Goal: Task Accomplishment & Management: Manage account settings

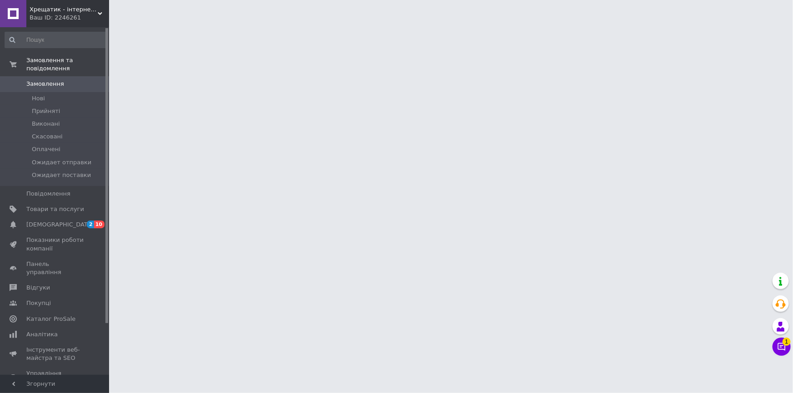
click at [783, 344] on button "Чат з покупцем 1" at bounding box center [781, 347] width 18 height 18
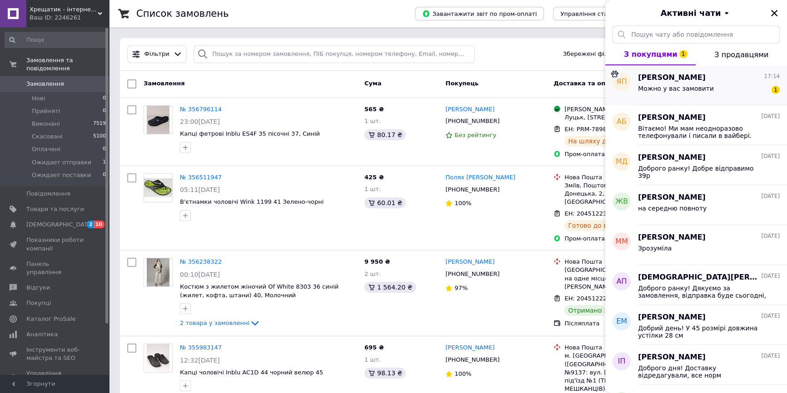
click at [690, 82] on span "[PERSON_NAME]" at bounding box center [672, 78] width 68 height 10
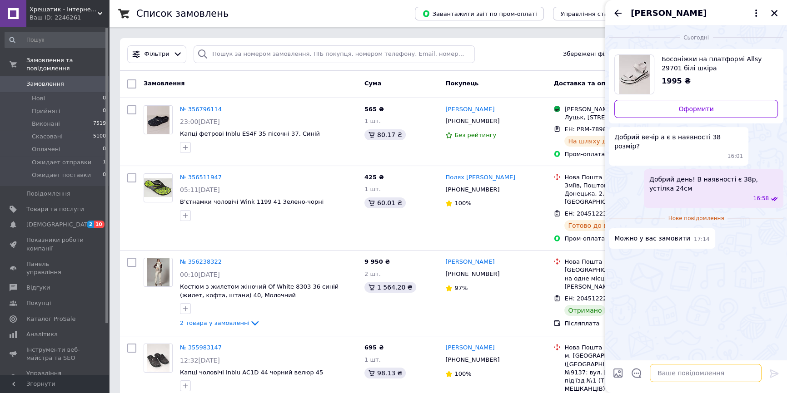
click at [681, 372] on textarea at bounding box center [705, 373] width 112 height 18
type textarea "Так, звісно, напишіть куди відправляти"
click at [777, 375] on icon at bounding box center [773, 373] width 11 height 11
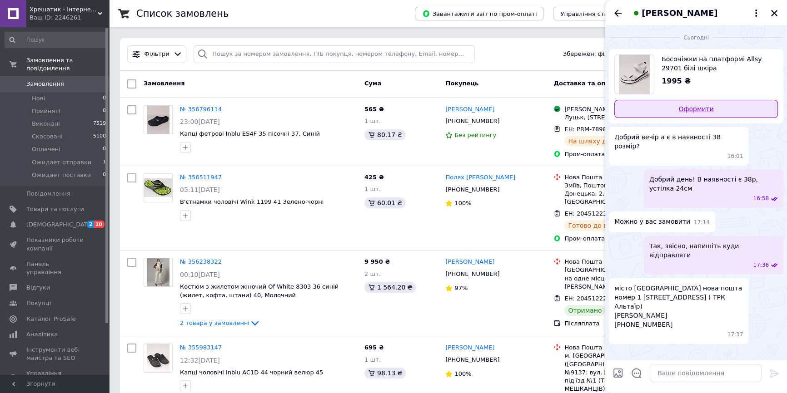
click at [684, 110] on link "Оформити" at bounding box center [696, 109] width 164 height 18
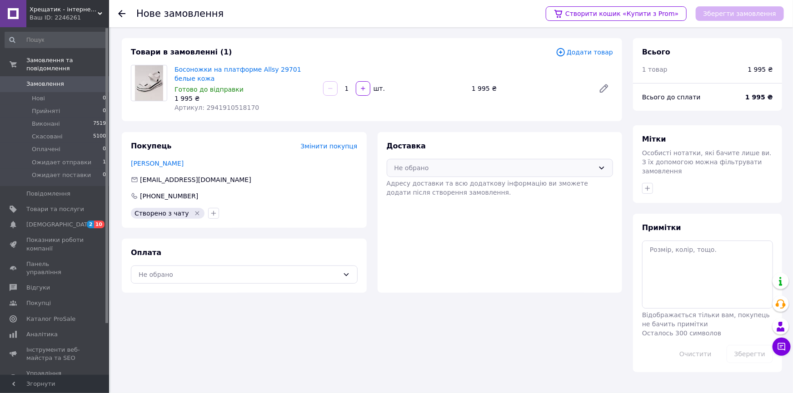
click at [417, 161] on div "Не обрано" at bounding box center [499, 168] width 227 height 18
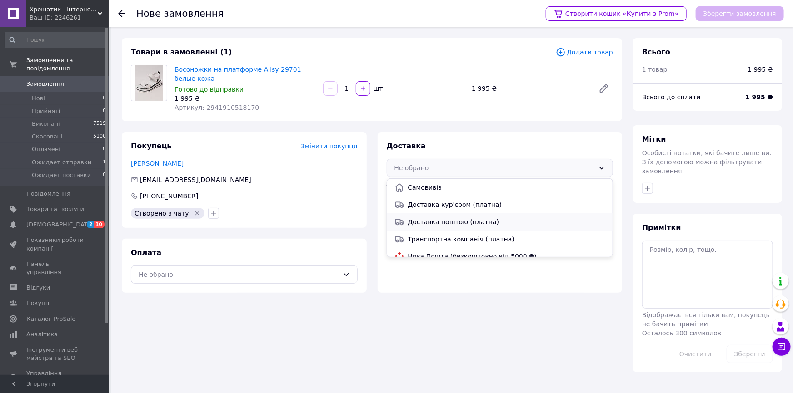
scroll to position [41, 0]
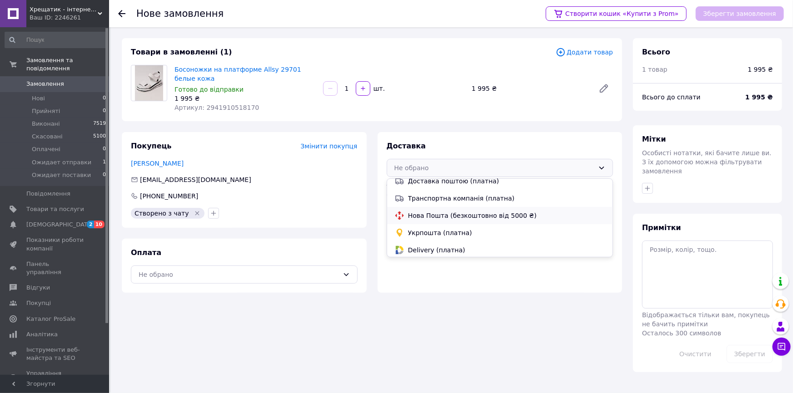
click at [413, 212] on span "Нова Пошта (безкоштовно від 5000 ₴)" at bounding box center [507, 215] width 198 height 9
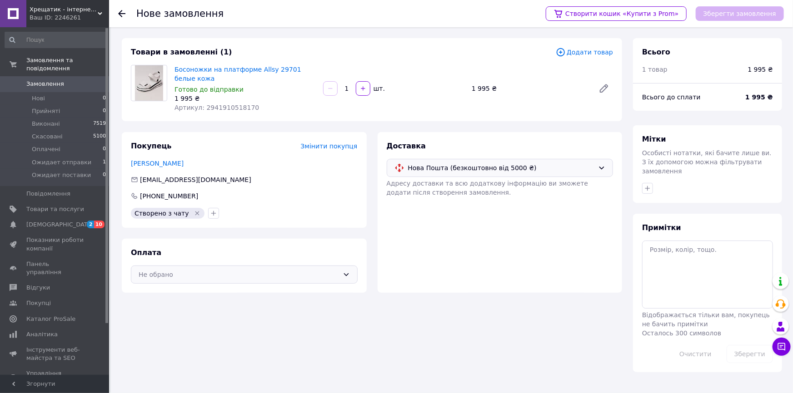
click at [297, 279] on div "Не обрано" at bounding box center [239, 275] width 200 height 10
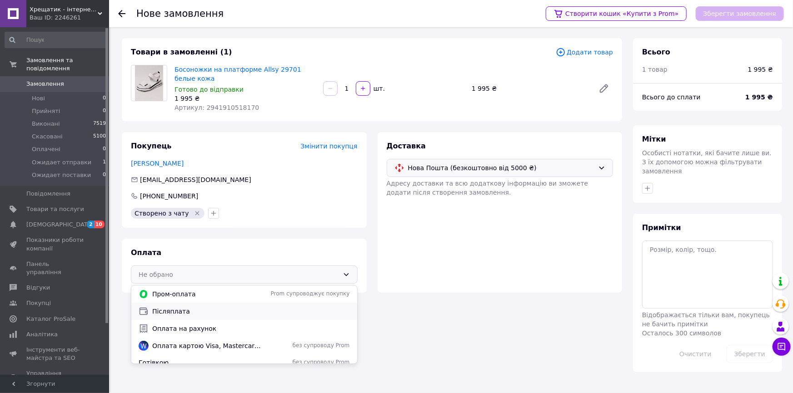
click at [199, 314] on span "Післяплата" at bounding box center [251, 311] width 198 height 9
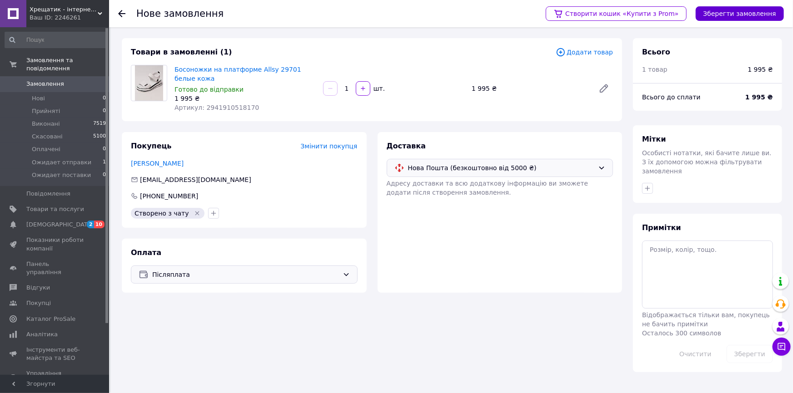
click at [732, 13] on button "Зберегти замовлення" at bounding box center [739, 13] width 88 height 15
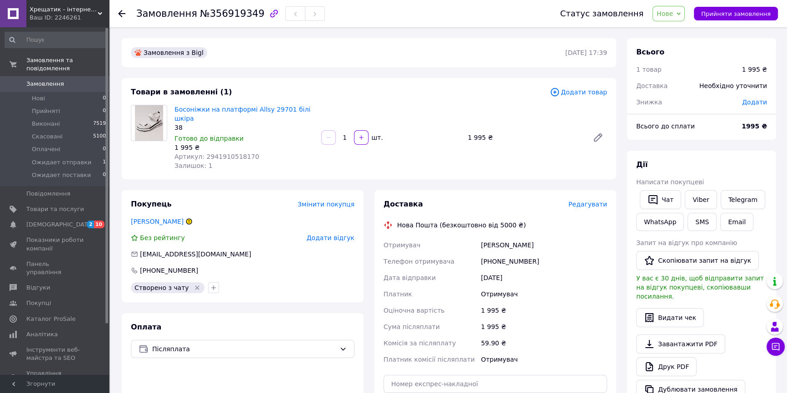
click at [673, 17] on span "Нове" at bounding box center [664, 13] width 16 height 7
click at [675, 30] on li "Прийнято" at bounding box center [687, 32] width 69 height 14
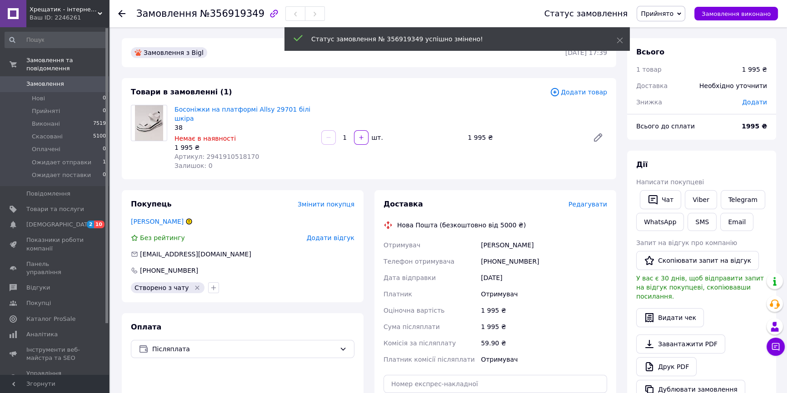
click at [584, 201] on span "Редагувати" at bounding box center [587, 204] width 39 height 7
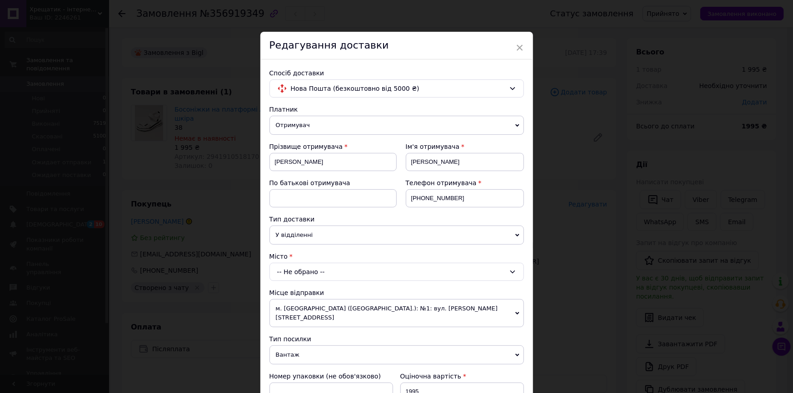
click at [315, 273] on div "-- Не обрано --" at bounding box center [396, 272] width 254 height 18
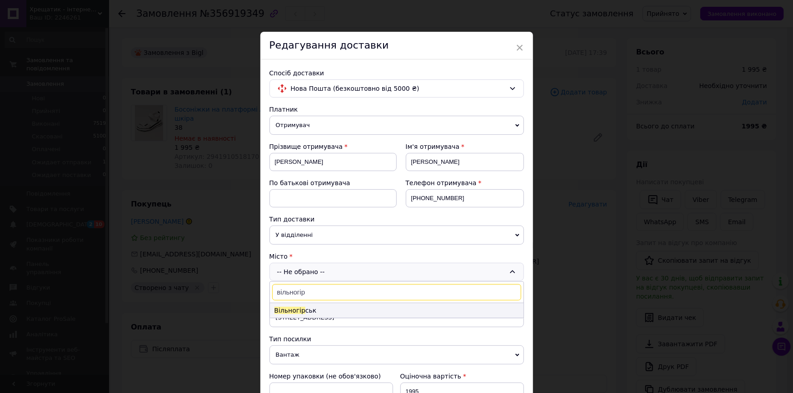
type input "вільногір"
click at [303, 308] on li "Вільногір ськ" at bounding box center [396, 310] width 253 height 15
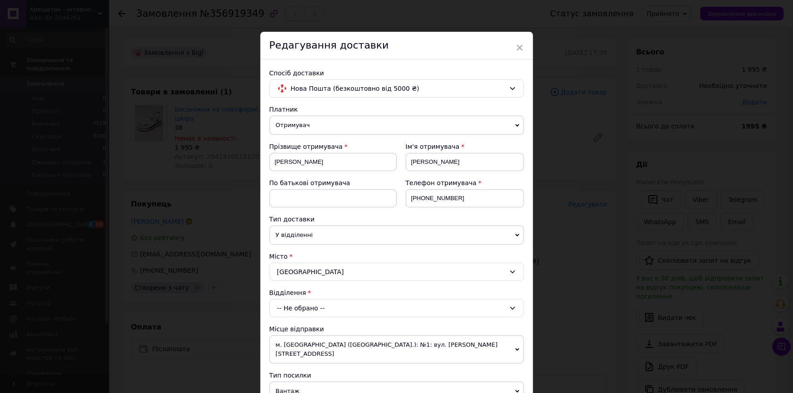
click at [311, 310] on div "-- Не обрано --" at bounding box center [396, 308] width 254 height 18
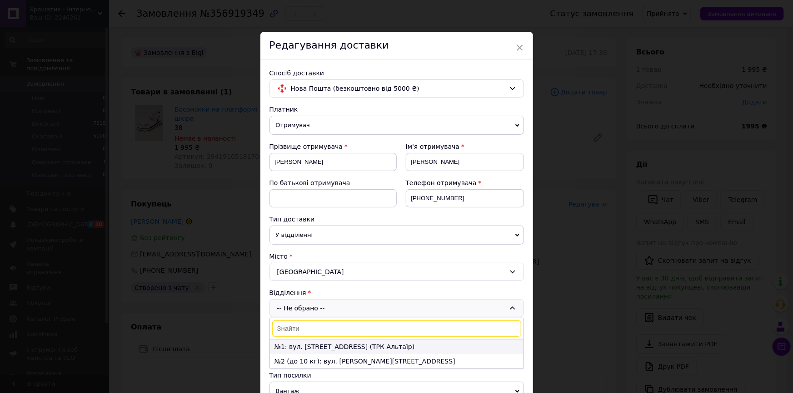
click at [308, 347] on li "№1: вул. Центральна, 54 (ТРК Альтаїр)" at bounding box center [396, 347] width 253 height 15
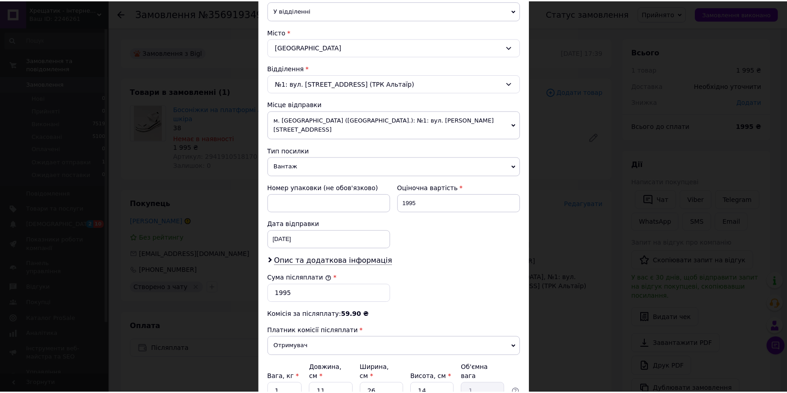
scroll to position [289, 0]
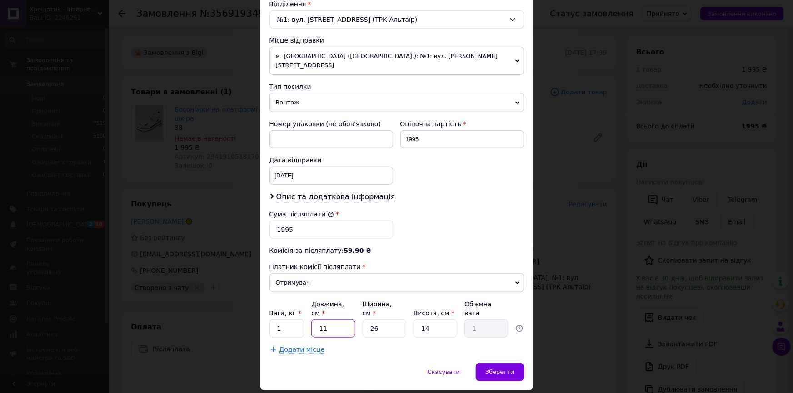
drag, startPoint x: 332, startPoint y: 311, endPoint x: 305, endPoint y: 312, distance: 26.9
click at [305, 312] on div "Вага, кг * 1 Довжина, см * 11 Ширина, см * 26 Висота, см * 14 Об'ємна вага 1" at bounding box center [396, 319] width 254 height 38
type input "3"
type input "0.27"
type input "30"
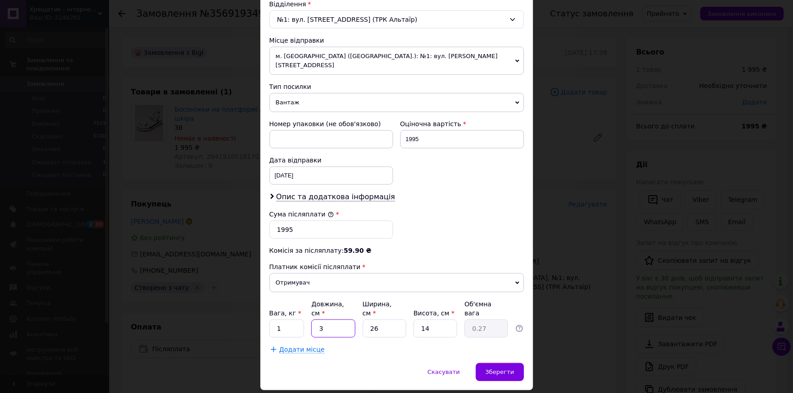
type input "2.73"
type input "30"
drag, startPoint x: 379, startPoint y: 310, endPoint x: 365, endPoint y: 312, distance: 14.1
click at [365, 320] on input "26" at bounding box center [384, 329] width 44 height 18
type input "1"
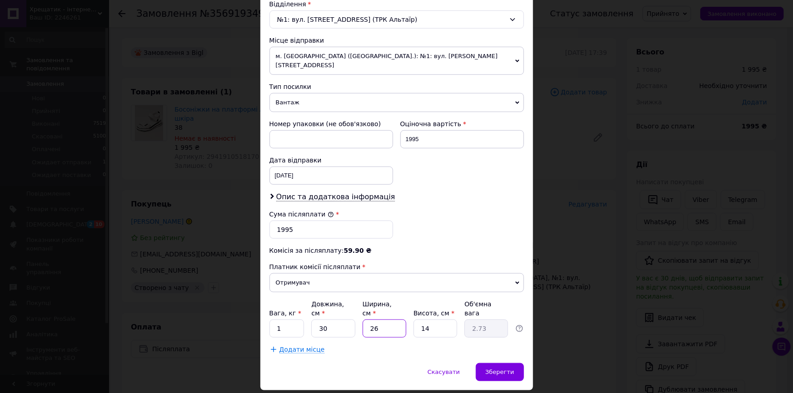
type input "0.11"
type input "18"
type input "1.89"
type input "18"
drag, startPoint x: 429, startPoint y: 308, endPoint x: 413, endPoint y: 313, distance: 17.1
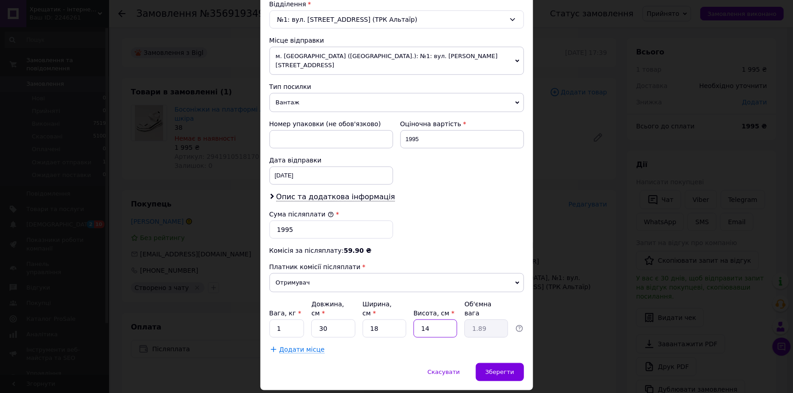
click at [413, 320] on input "14" at bounding box center [435, 329] width 44 height 18
type input "1"
type input "0.14"
type input "11"
type input "1.49"
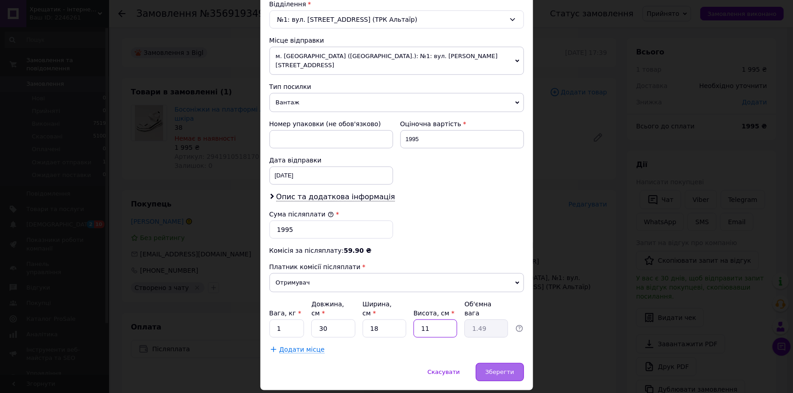
type input "11"
click at [495, 369] on span "Зберегти" at bounding box center [499, 372] width 29 height 7
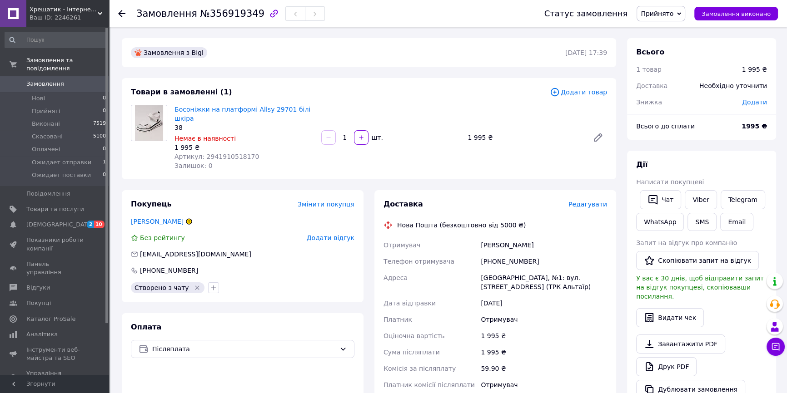
click at [672, 15] on span "Прийнято" at bounding box center [656, 13] width 33 height 7
click at [657, 72] on li "Ожидает отправки" at bounding box center [671, 73] width 69 height 14
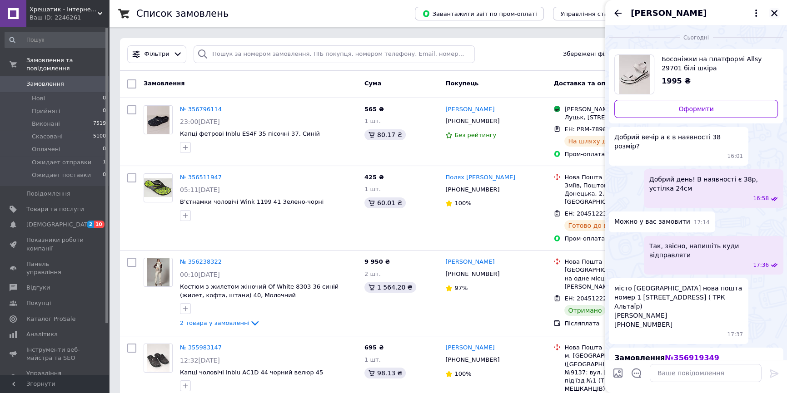
click at [776, 12] on icon "Закрити" at bounding box center [774, 13] width 8 height 8
